Goal: Task Accomplishment & Management: Manage account settings

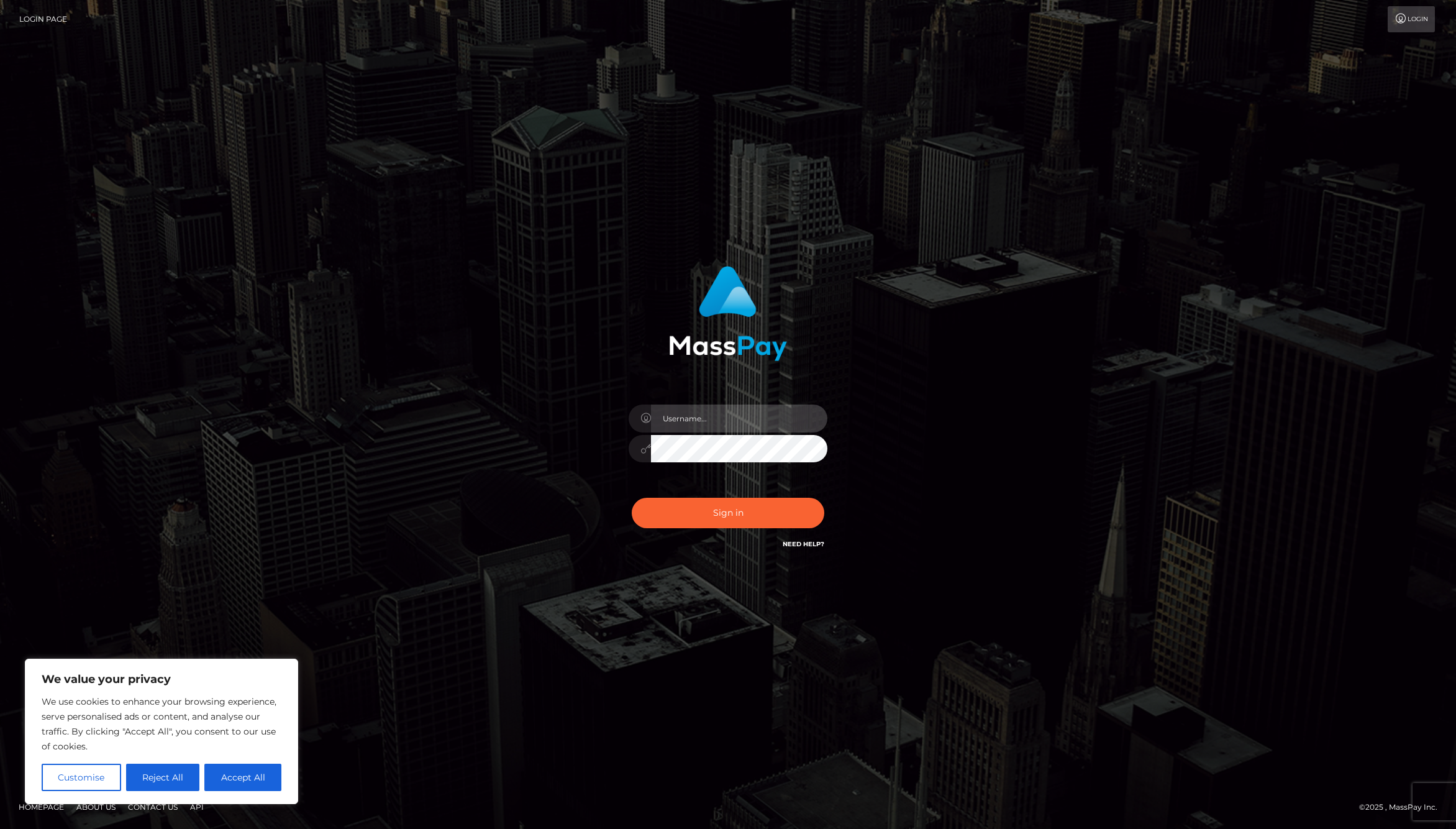
click at [716, 414] on input "text" at bounding box center [739, 419] width 177 height 28
click at [0, 828] on com-1password-button at bounding box center [0, 829] width 0 height 0
type input "jackson.whop"
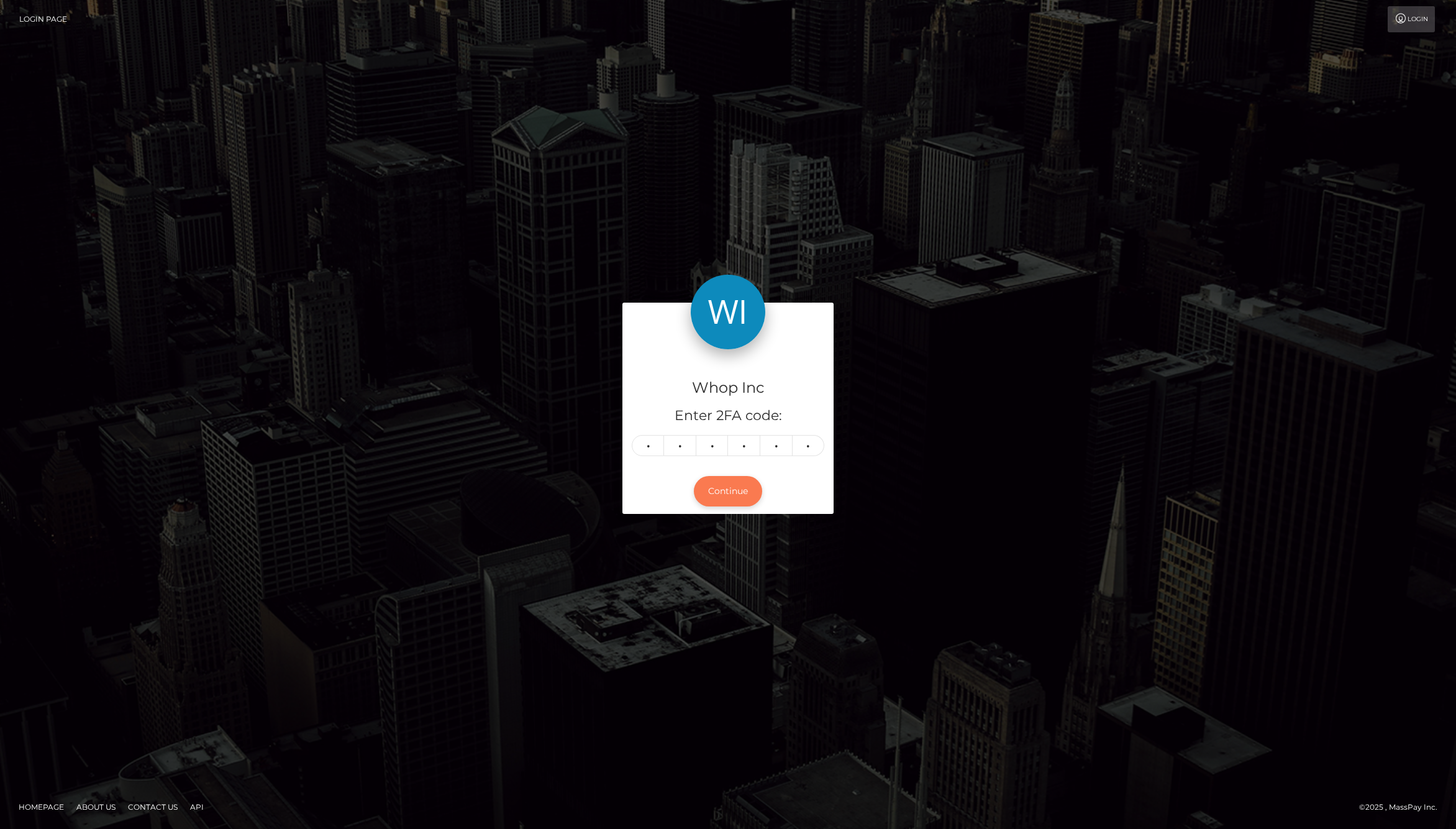
click at [743, 492] on button "Continue" at bounding box center [728, 491] width 68 height 31
